Goal: Check status: Check status

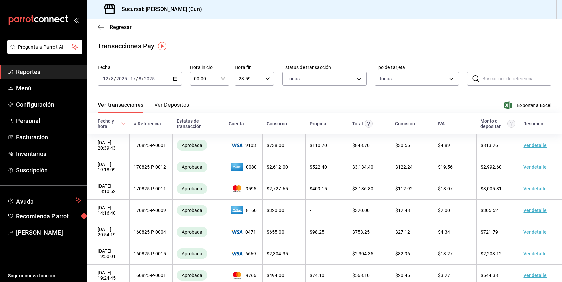
click at [42, 76] on span "Reportes" at bounding box center [48, 71] width 65 height 9
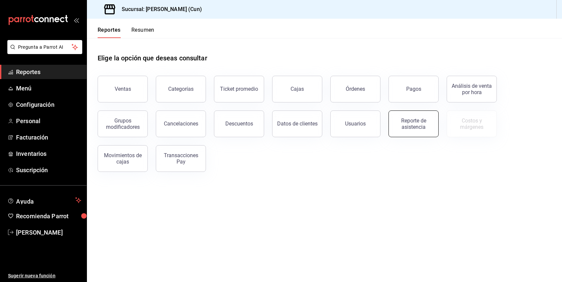
click at [416, 124] on div "Reporte de asistencia" at bounding box center [413, 124] width 41 height 13
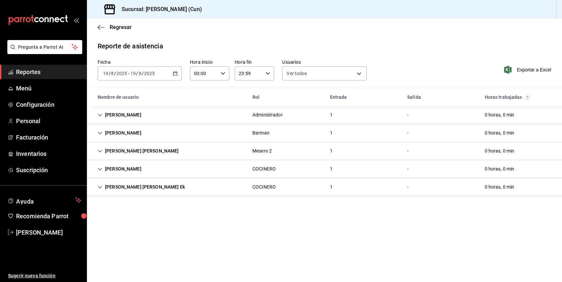
click at [175, 77] on div "[DATE] [DATE] - [DATE] [DATE]" at bounding box center [140, 73] width 84 height 14
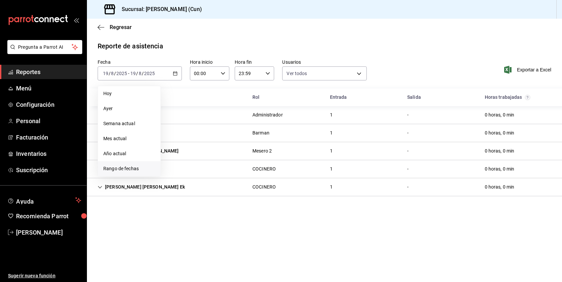
click at [110, 173] on li "Rango de fechas" at bounding box center [129, 168] width 62 height 15
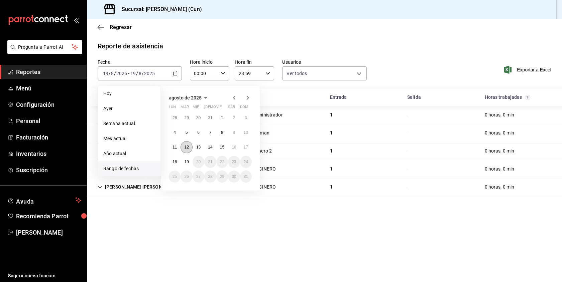
click at [187, 147] on abbr "12" at bounding box center [186, 147] width 4 height 5
click at [246, 147] on abbr "17" at bounding box center [246, 147] width 4 height 5
